Goal: Transaction & Acquisition: Subscribe to service/newsletter

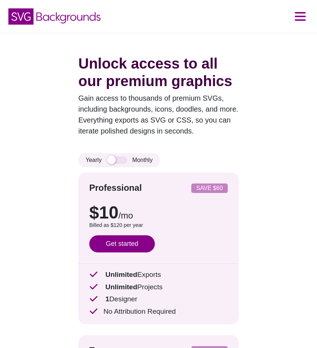
click at [120, 234] on div "$10 /mo $15 /mo Billed as $120 per year Save $60 with annual billing Get starte…" at bounding box center [158, 225] width 138 height 65
click at [117, 161] on input "checkbox" at bounding box center [117, 160] width 20 height 7
checkbox input "true"
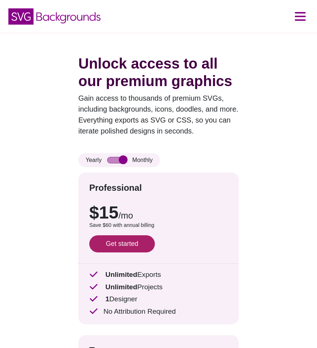
click at [137, 236] on link "Get started" at bounding box center [122, 243] width 66 height 17
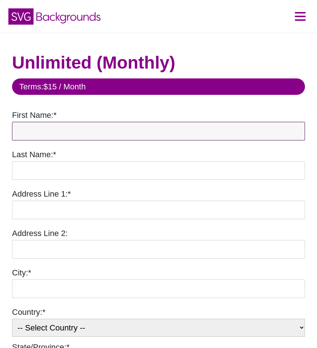
click at [95, 132] on input "First Name:*" at bounding box center [158, 131] width 293 height 19
type input "Jose"
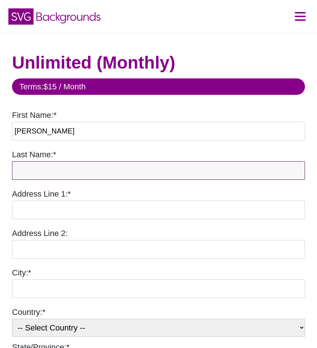
type input "RODRIGUEZ JIMENEZ"
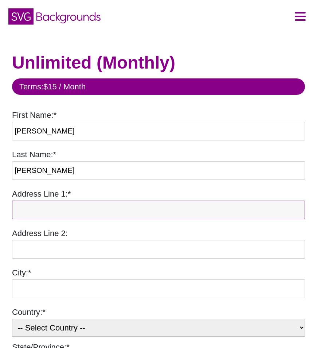
type input "333, 1"
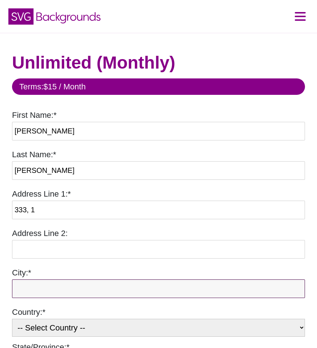
type input "nezahualcoyotl"
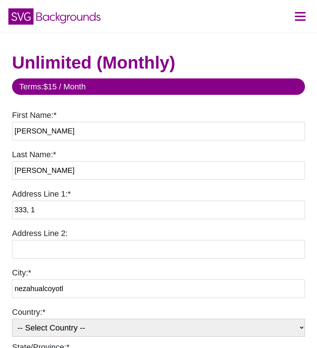
select select "MX"
type input "57000"
type input "phantom"
type input "frankhdp30@gmail.com"
select select "Ciudad de Mexico"
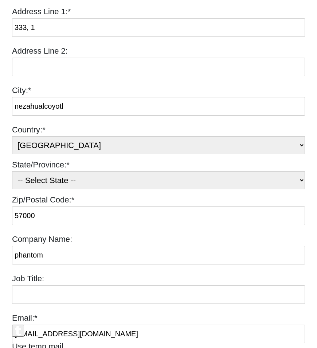
scroll to position [291, 0]
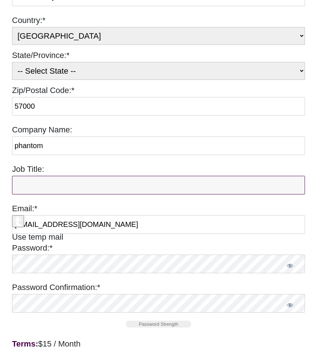
click at [72, 182] on input "Job Title:" at bounding box center [158, 185] width 293 height 19
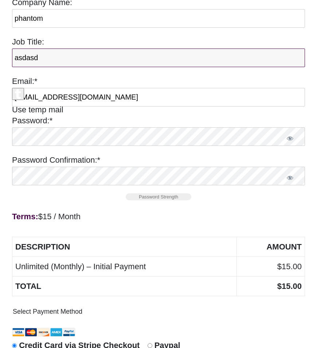
scroll to position [437, 0]
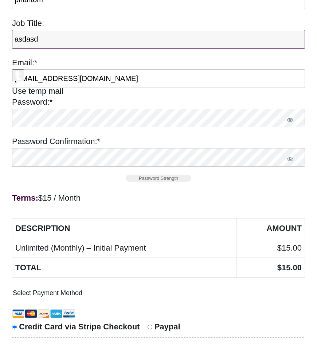
type input "asdasd"
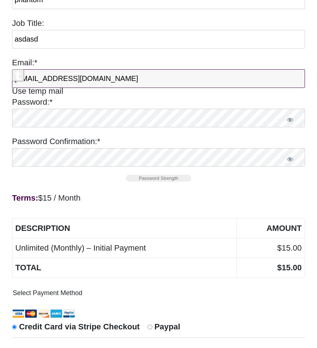
drag, startPoint x: 107, startPoint y: 80, endPoint x: -1, endPoint y: 83, distance: 108.3
click at [0, 83] on html "SVG Backgrounds Logo Backgrounds Categories Abstract Patterns Geometric Gradien…" at bounding box center [158, 234] width 317 height 1343
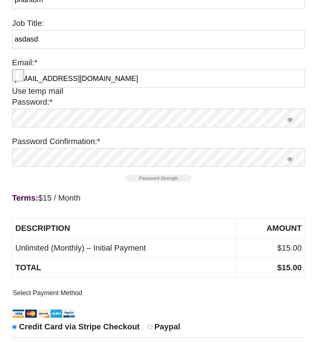
type input "57000"
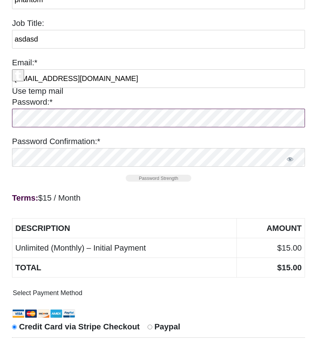
click at [29, 131] on div at bounding box center [158, 120] width 293 height 22
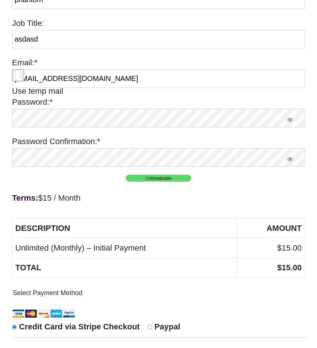
click at [63, 170] on div at bounding box center [158, 159] width 293 height 22
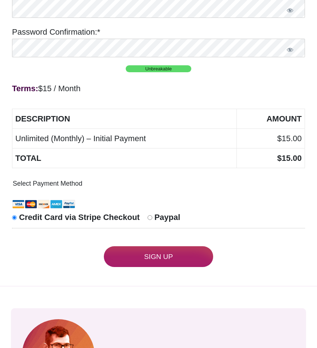
drag, startPoint x: 82, startPoint y: 213, endPoint x: 145, endPoint y: 237, distance: 67.3
click at [82, 214] on fieldset "Select Payment Method Credit Card via Stripe Checkout Paypal" at bounding box center [158, 205] width 293 height 56
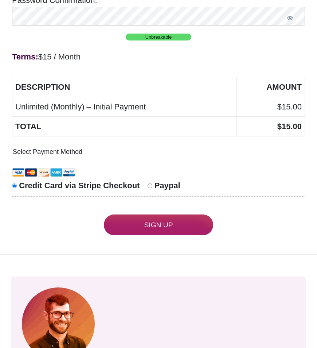
scroll to position [619, 0]
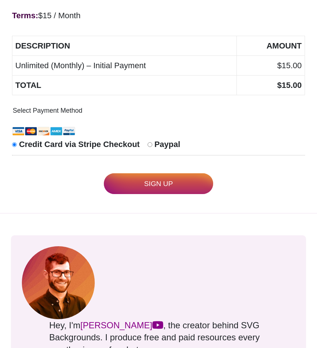
click at [145, 191] on input "Sign Up" at bounding box center [158, 183] width 109 height 21
